Goal: Find specific page/section: Find specific page/section

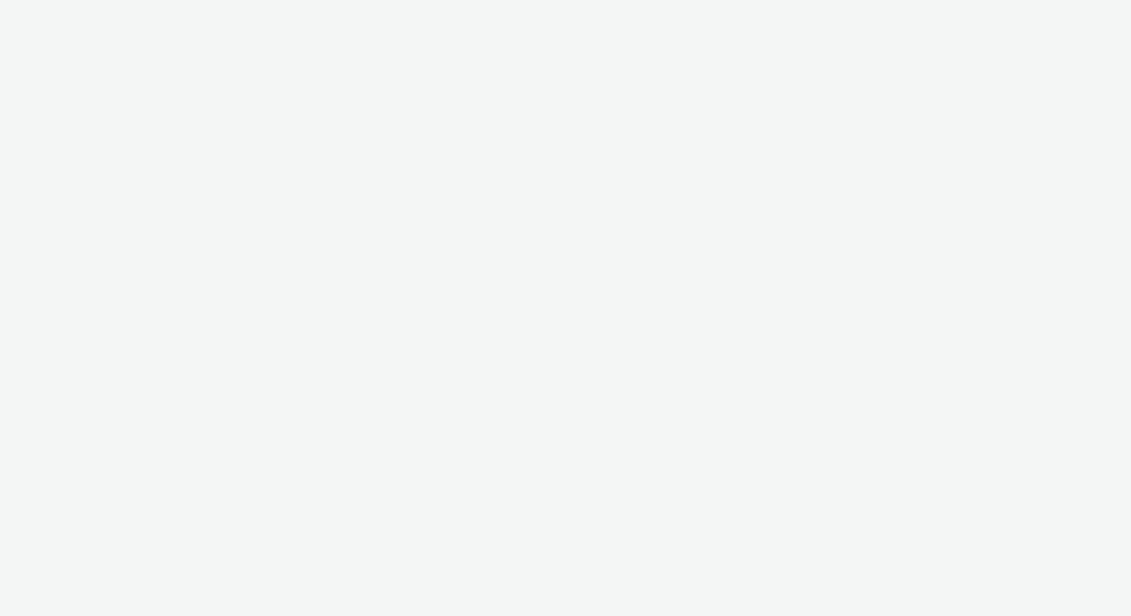
select select "af150737-b43f-4ba5-bd9a-a1cb8d97585b"
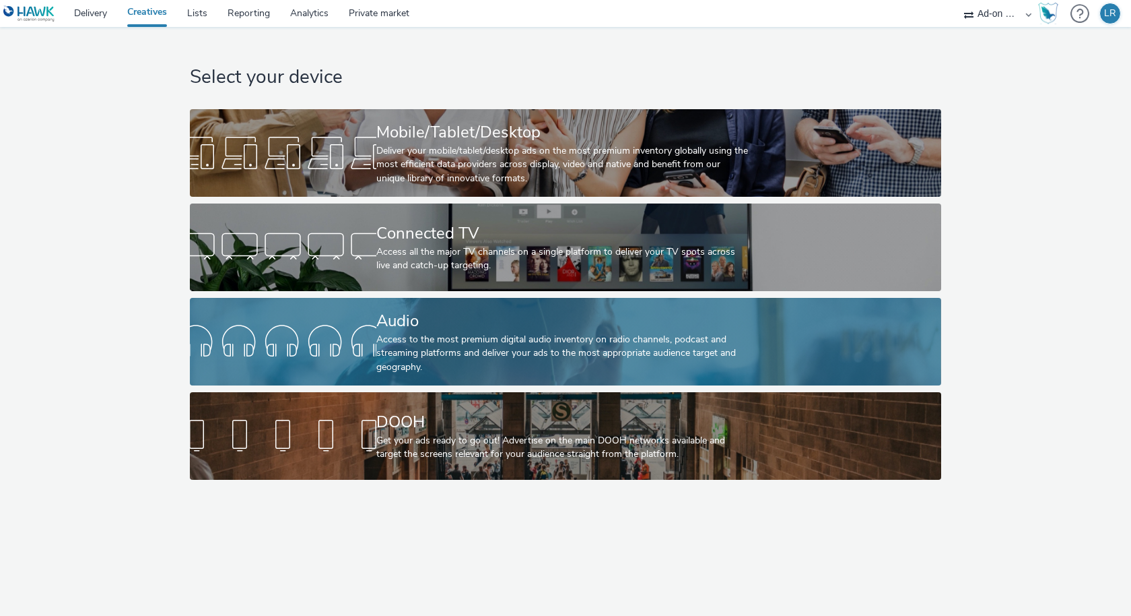
click at [493, 353] on div "Access to the most premium digital audio inventory on radio channels, podcast a…" at bounding box center [562, 353] width 373 height 41
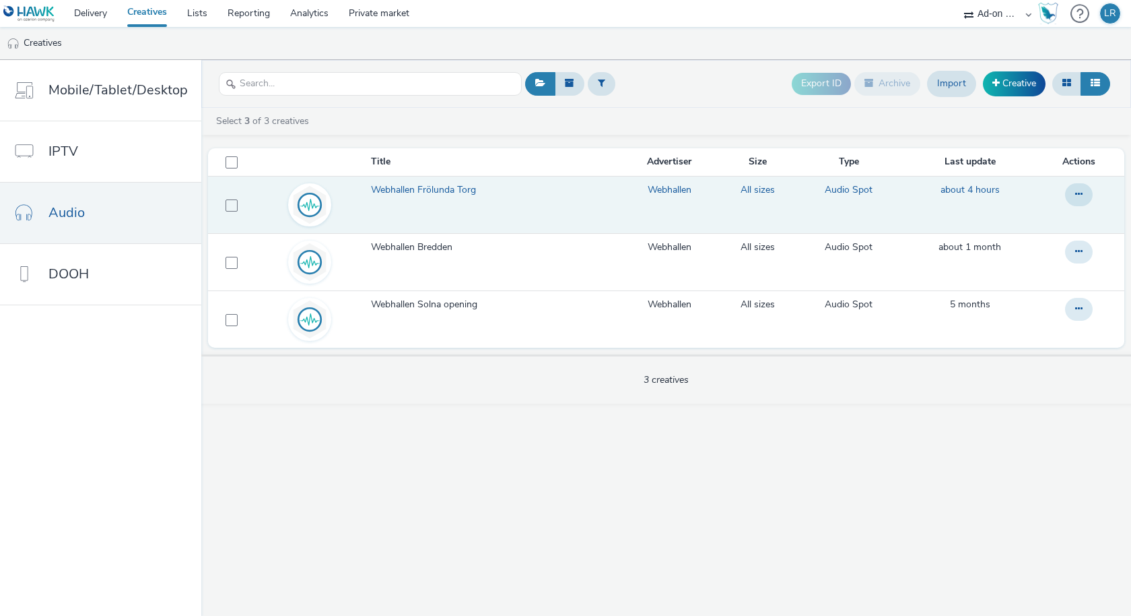
click at [411, 192] on span "Webhallen Frölunda Torg" at bounding box center [426, 189] width 110 height 13
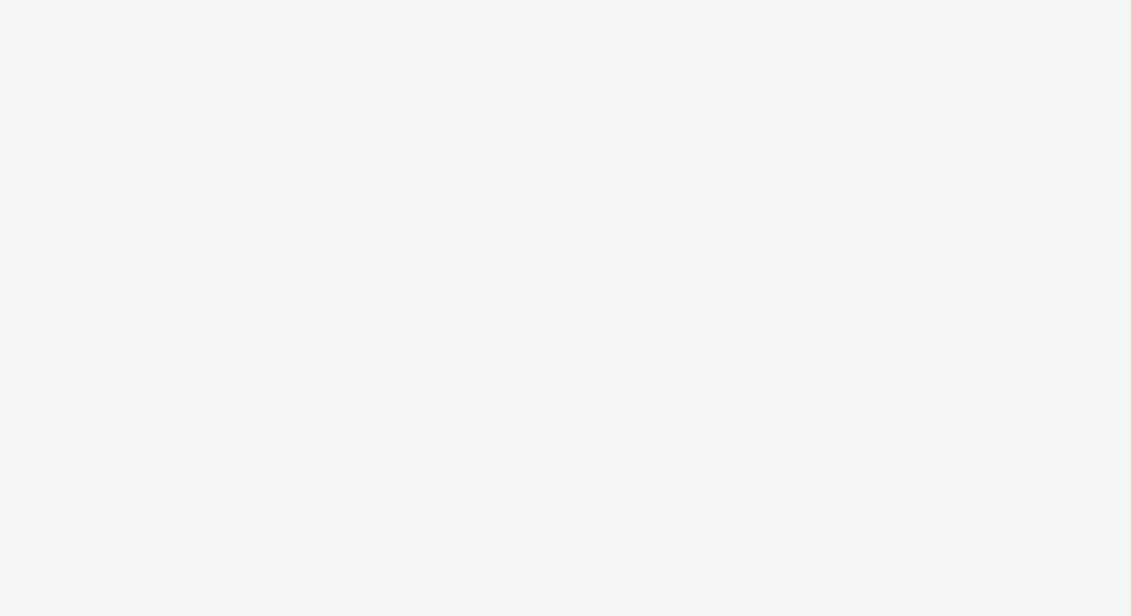
select select "af150737-b43f-4ba5-bd9a-a1cb8d97585b"
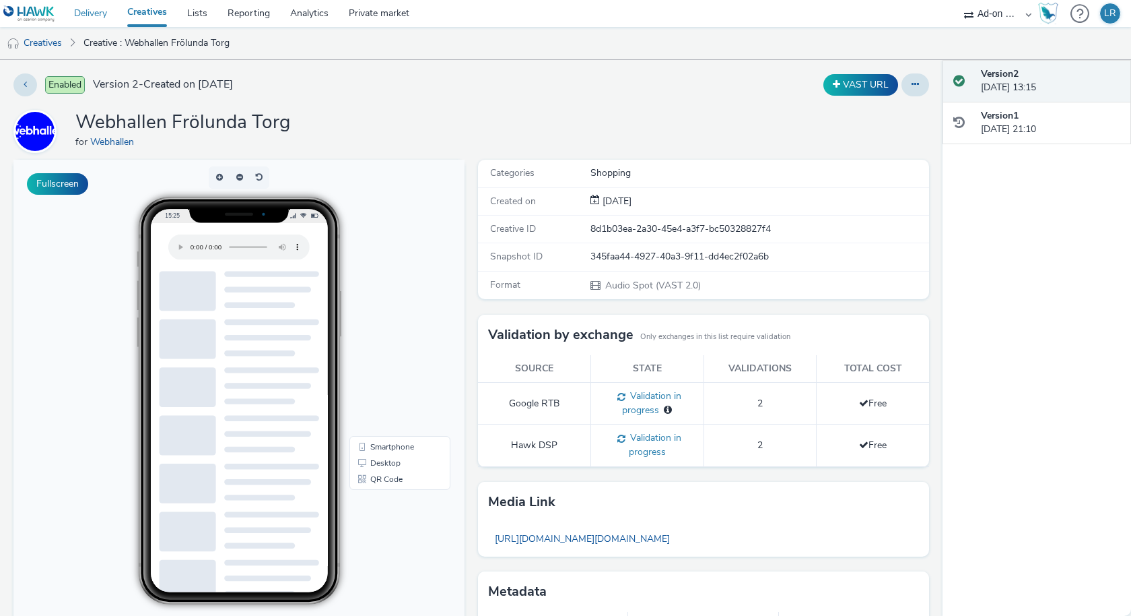
click at [92, 17] on link "Delivery" at bounding box center [90, 13] width 53 height 27
